Goal: Transaction & Acquisition: Purchase product/service

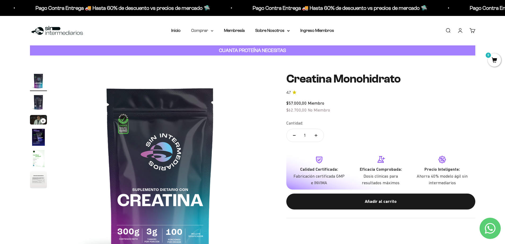
click at [210, 32] on summary "Comprar" at bounding box center [202, 30] width 22 height 7
click at [237, 68] on icon at bounding box center [237, 67] width 1 height 2
click at [238, 47] on icon at bounding box center [237, 47] width 2 height 3
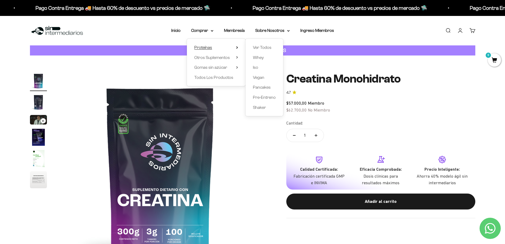
click at [238, 47] on icon at bounding box center [237, 47] width 2 height 3
click at [238, 56] on icon at bounding box center [237, 57] width 2 height 3
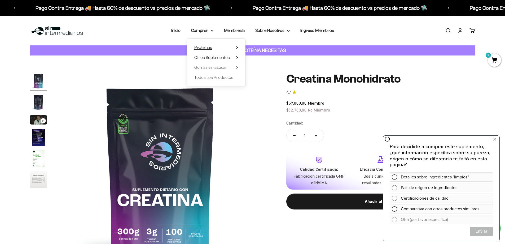
click at [237, 48] on icon at bounding box center [237, 47] width 2 height 3
click at [235, 68] on summary "Gomas sin azúcar" at bounding box center [216, 67] width 44 height 7
click at [237, 61] on summary "Otros Suplementos" at bounding box center [216, 57] width 44 height 7
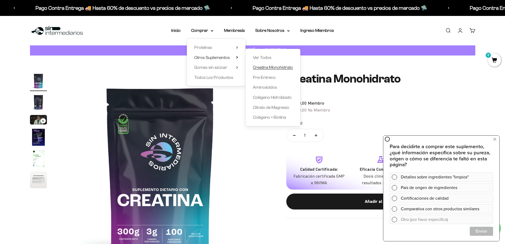
click at [279, 64] on span "Creatina Monohidrato" at bounding box center [273, 67] width 40 height 7
click at [406, 42] on div "Menú Buscar Inicio Comprar Proteínas Ver Todos Whey Iso Vegan Pancakes Pre-Entr…" at bounding box center [252, 30] width 505 height 29
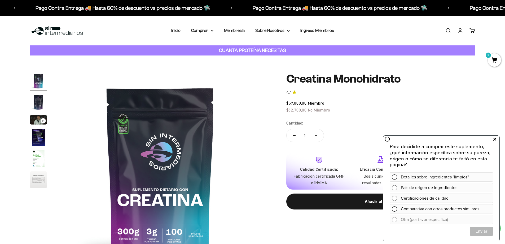
click at [498, 138] on button at bounding box center [495, 139] width 10 height 8
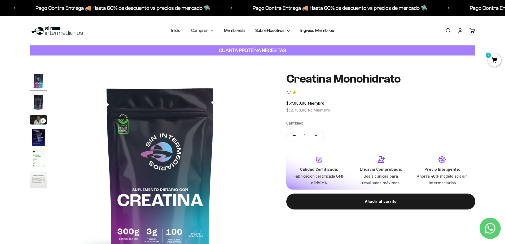
click at [213, 32] on summary "Comprar" at bounding box center [202, 30] width 22 height 7
click at [236, 46] on summary "Proteínas" at bounding box center [216, 47] width 44 height 7
click at [235, 59] on summary "Otros Suplementos" at bounding box center [216, 57] width 44 height 7
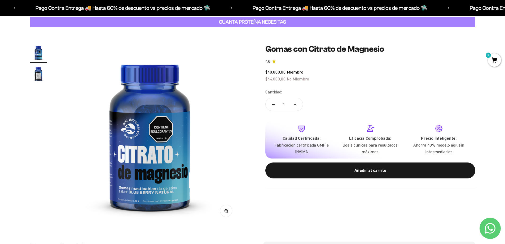
scroll to position [27, 0]
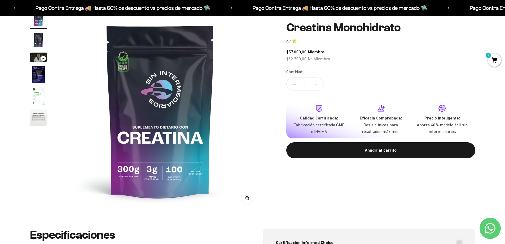
scroll to position [53, 0]
